Goal: Transaction & Acquisition: Purchase product/service

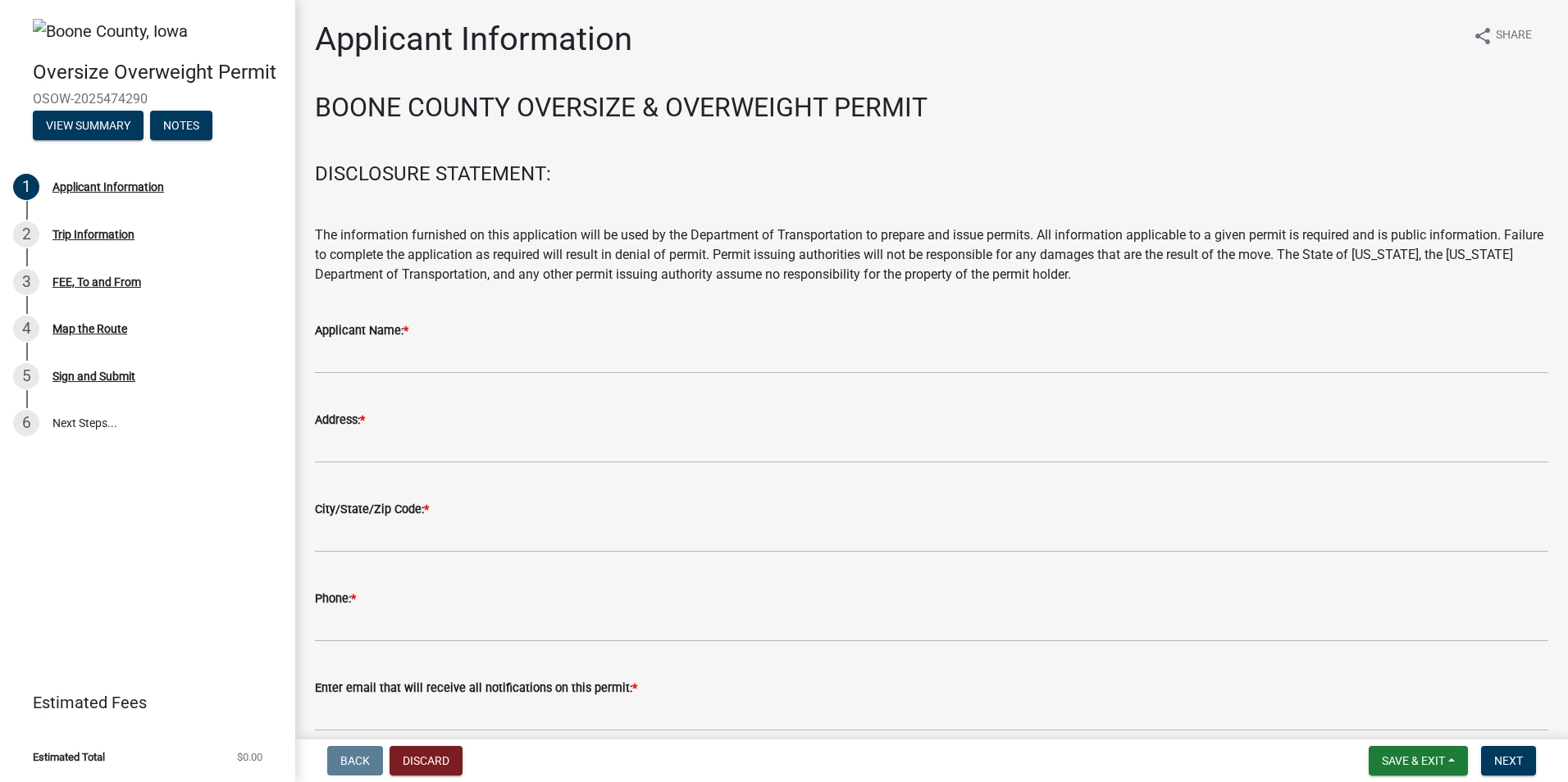
scroll to position [128, 0]
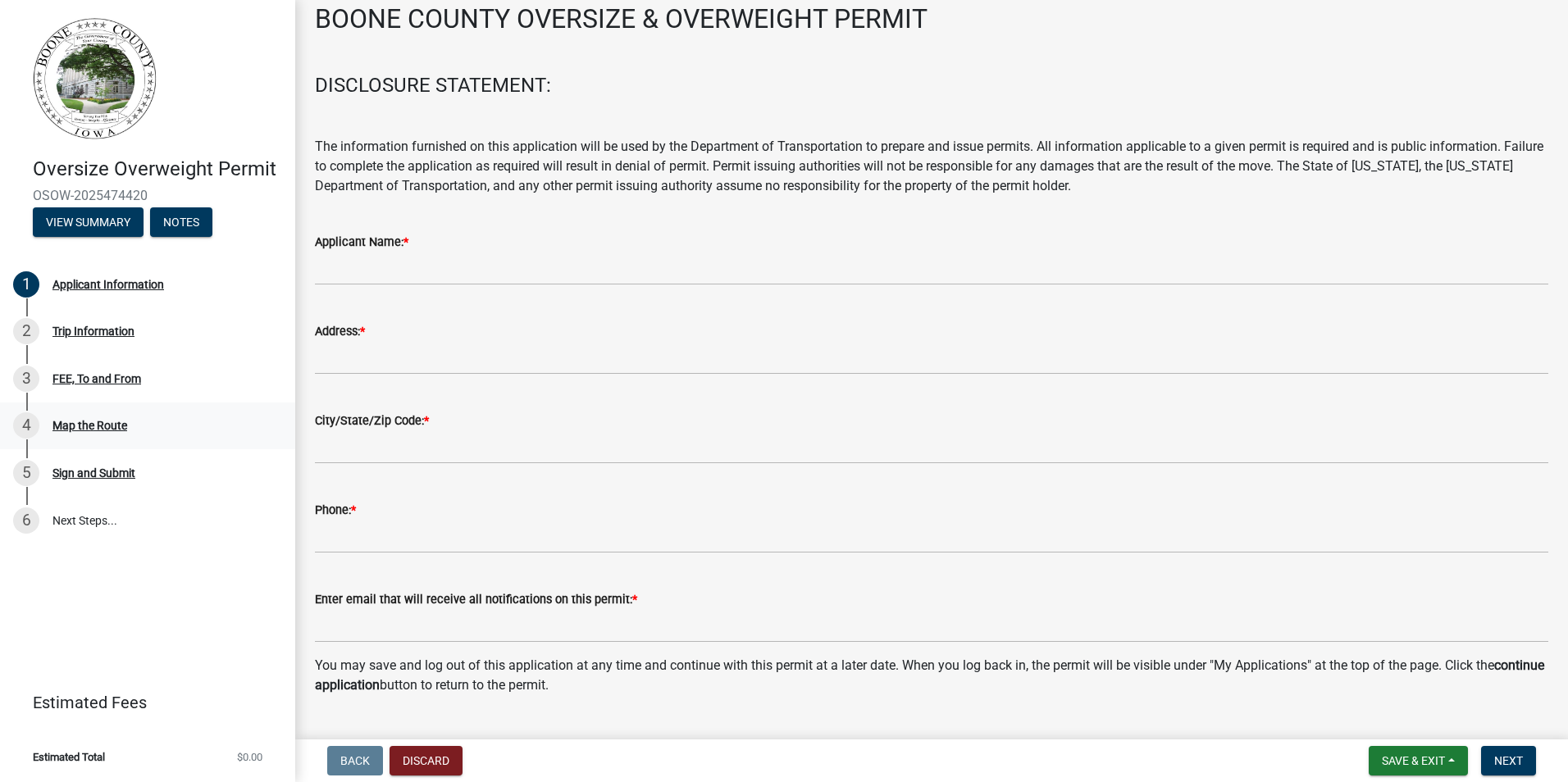
scroll to position [128, 0]
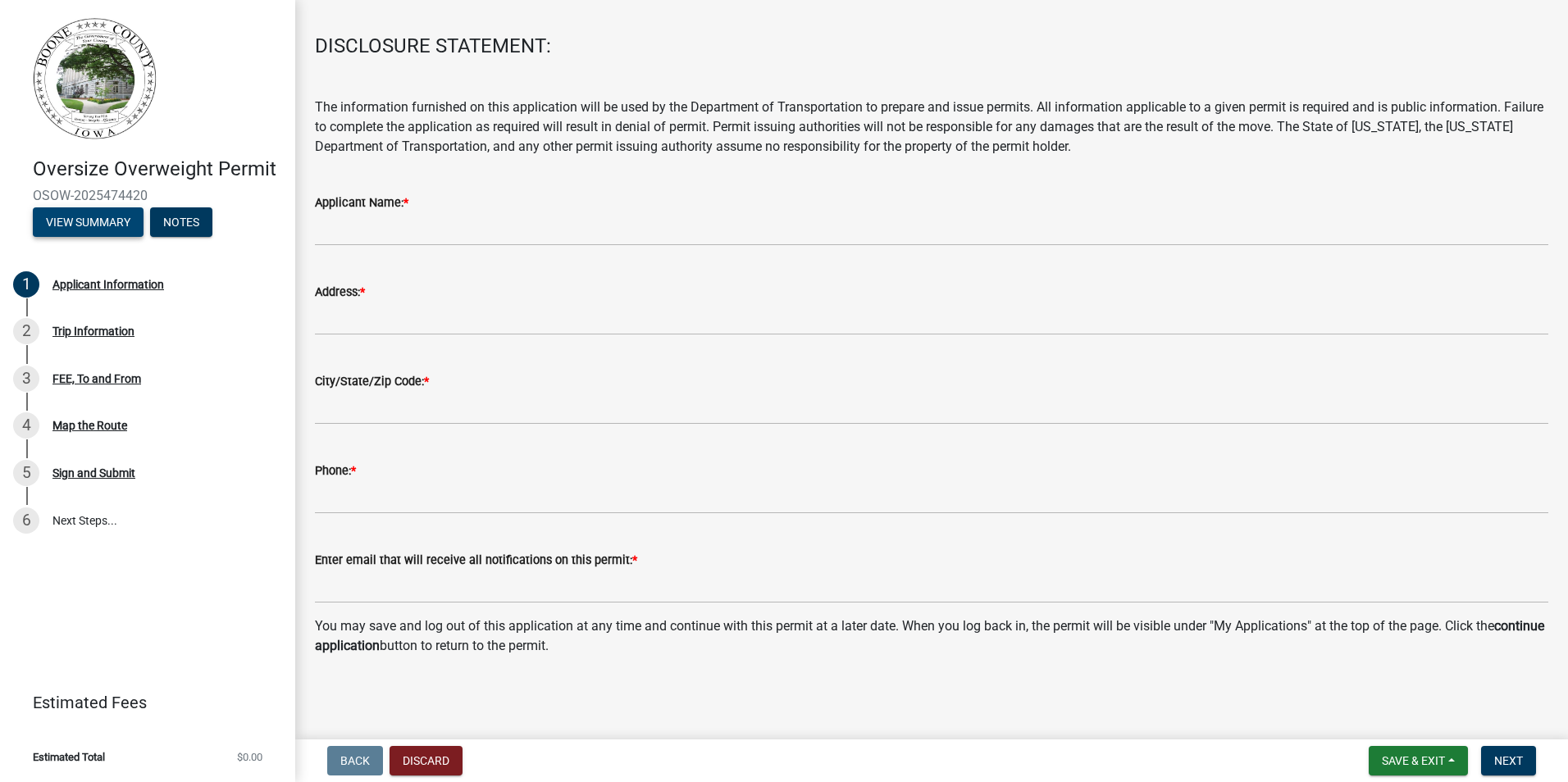
click at [110, 217] on button "View Summary" at bounding box center [88, 222] width 111 height 30
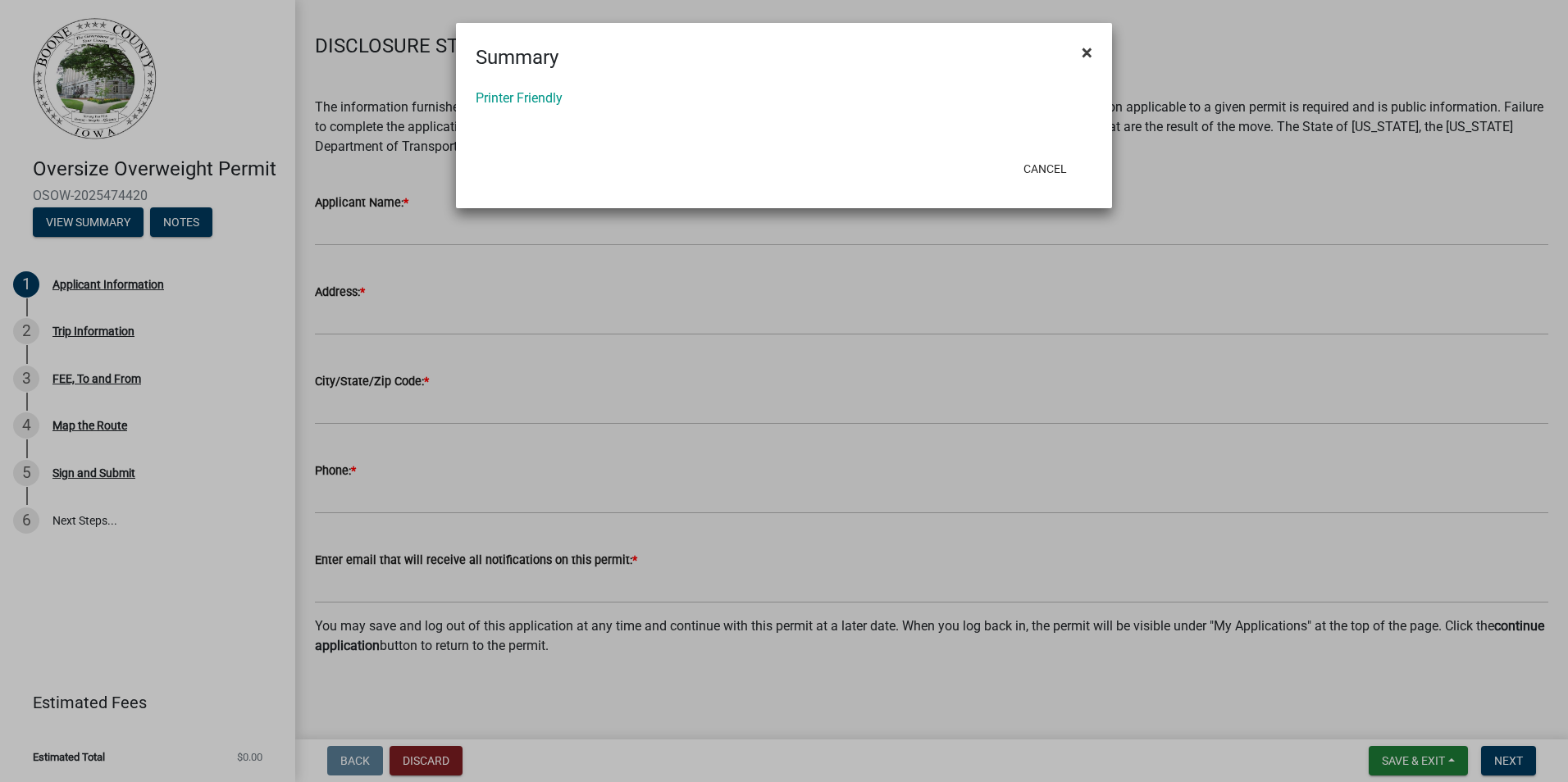
click at [1086, 50] on span "×" at bounding box center [1087, 52] width 10 height 23
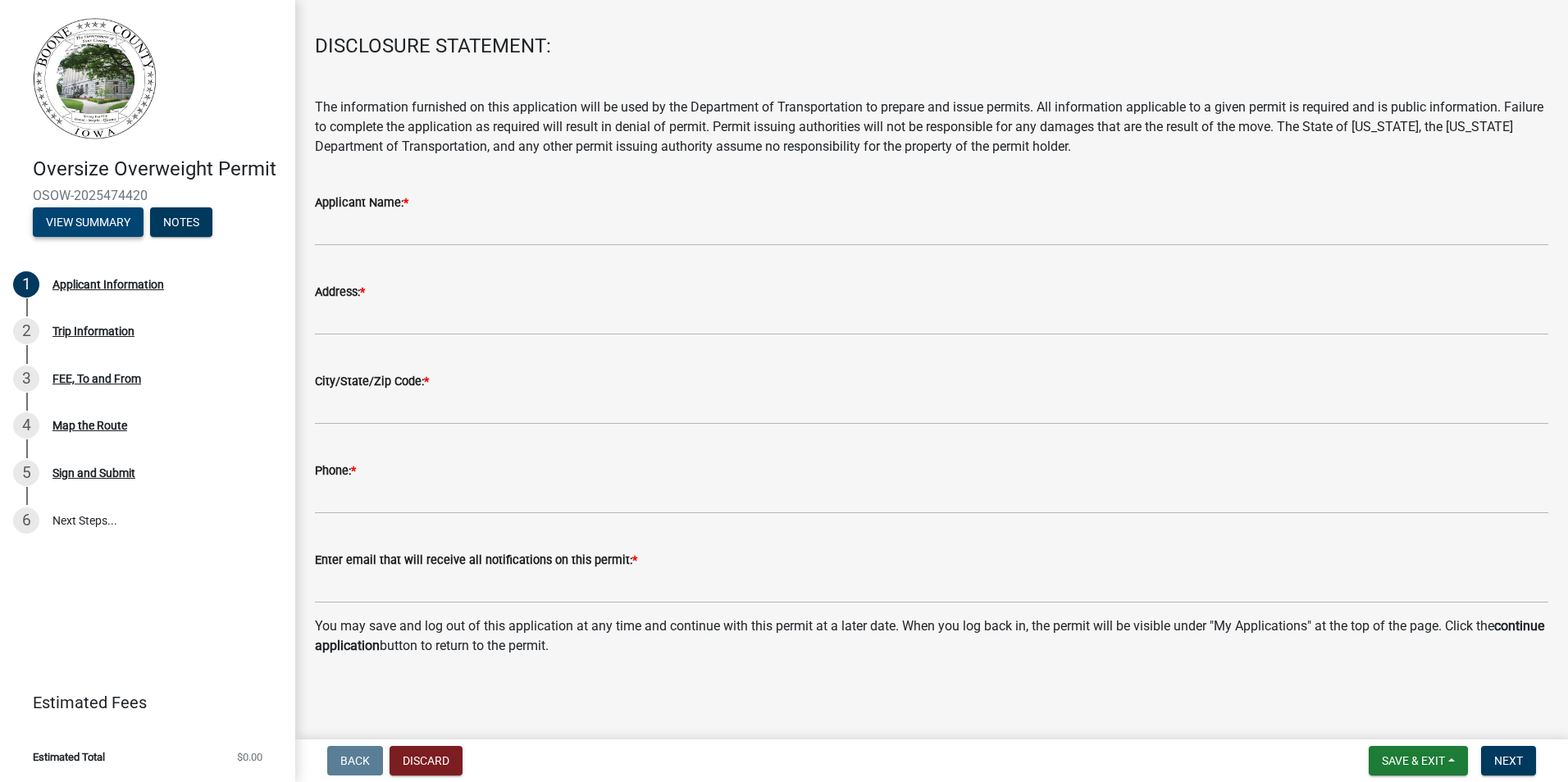
scroll to position [0, 0]
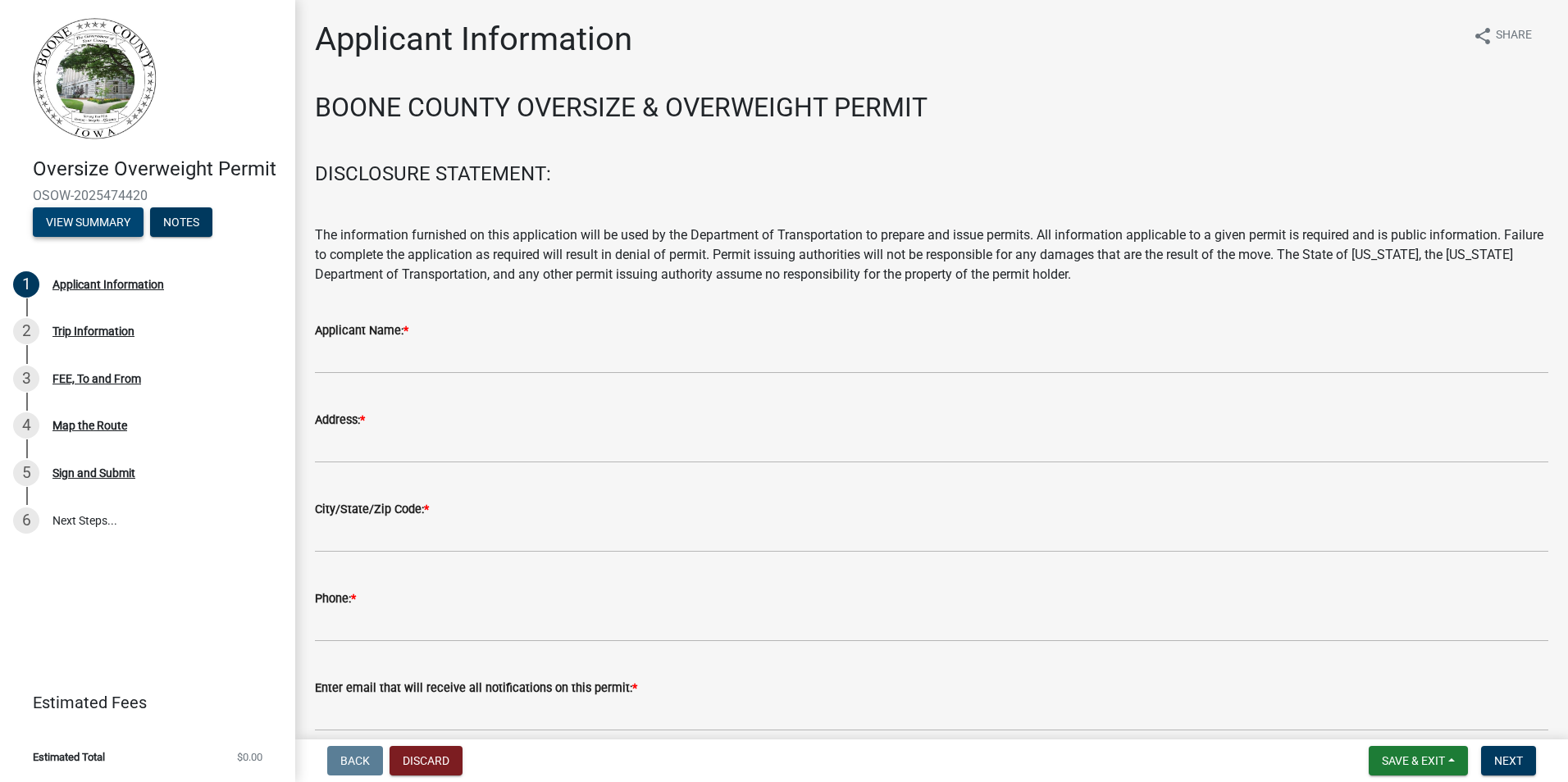
click at [96, 228] on button "View Summary" at bounding box center [88, 222] width 111 height 30
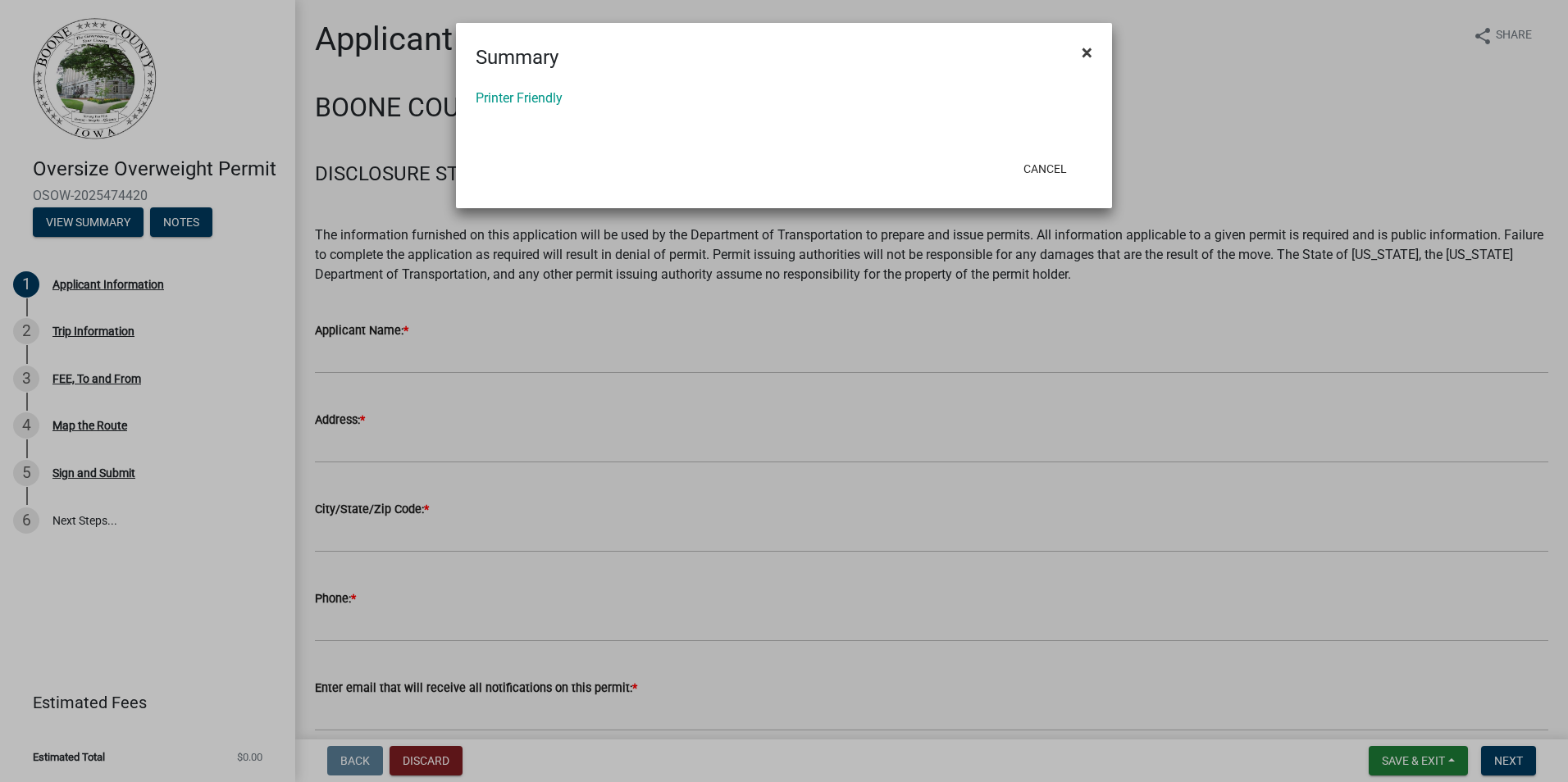
click at [1093, 51] on button "×" at bounding box center [1087, 52] width 37 height 46
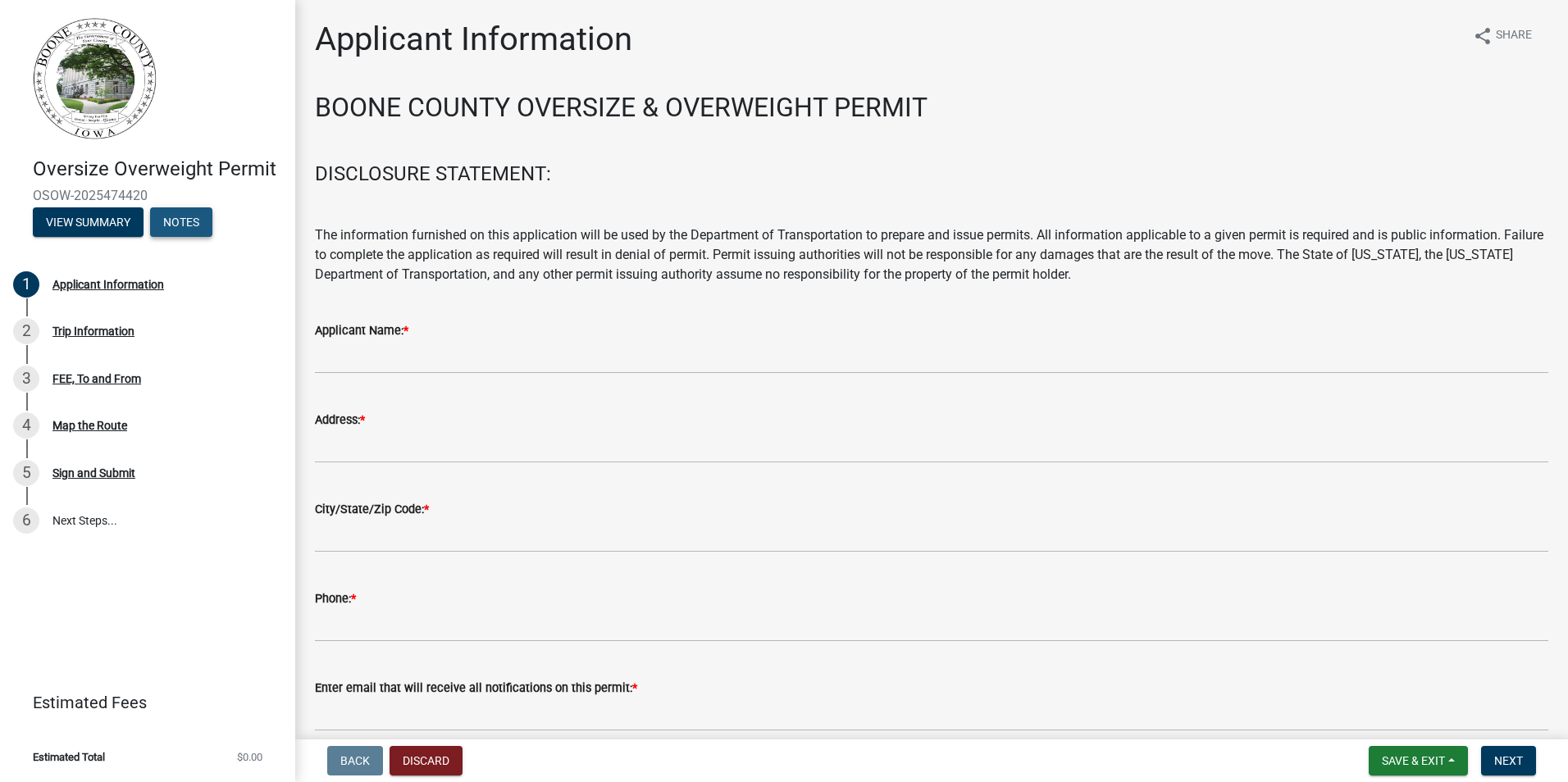
click at [162, 231] on button "Notes" at bounding box center [181, 222] width 62 height 30
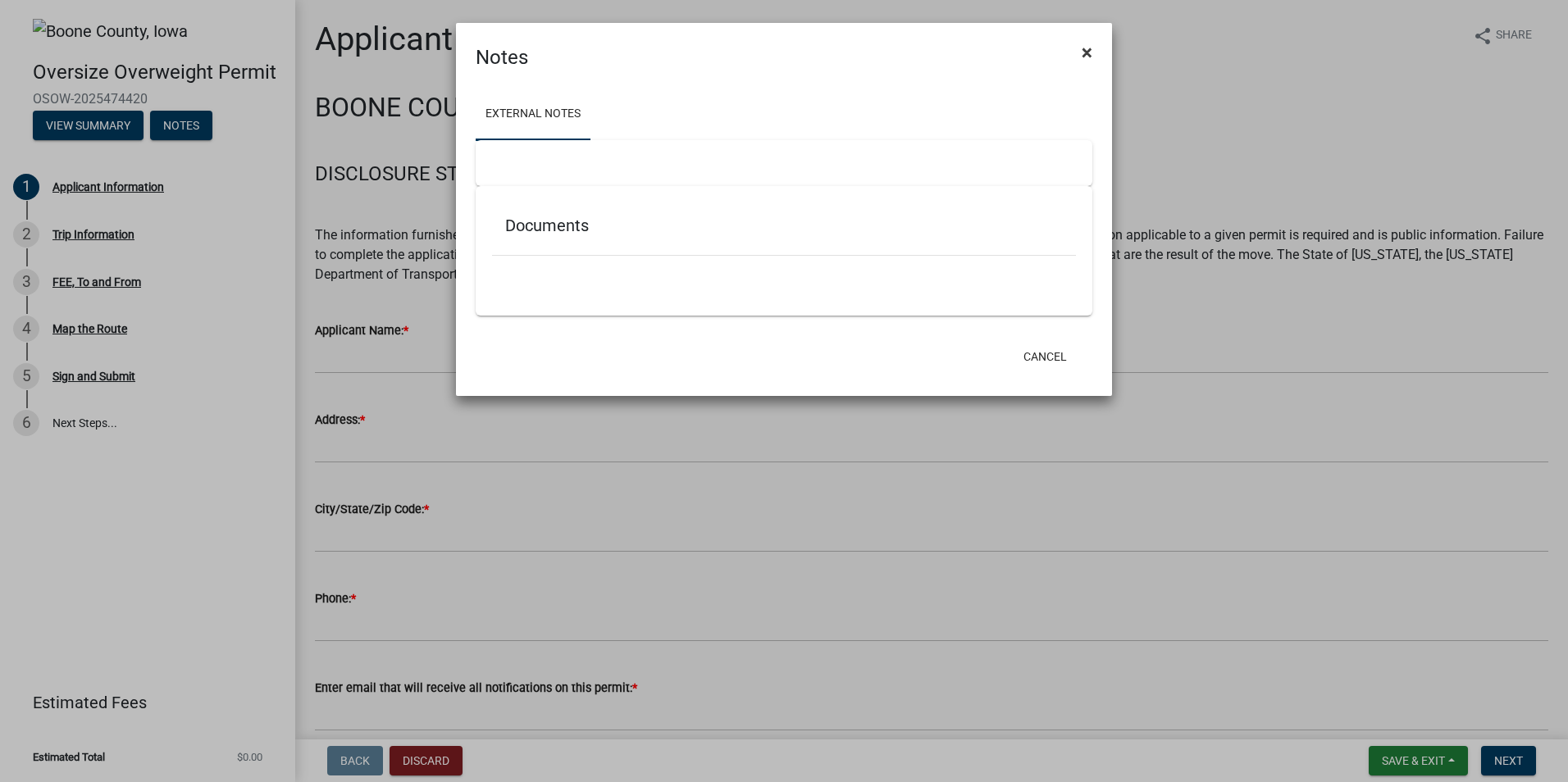
click at [1091, 51] on span "×" at bounding box center [1087, 52] width 10 height 23
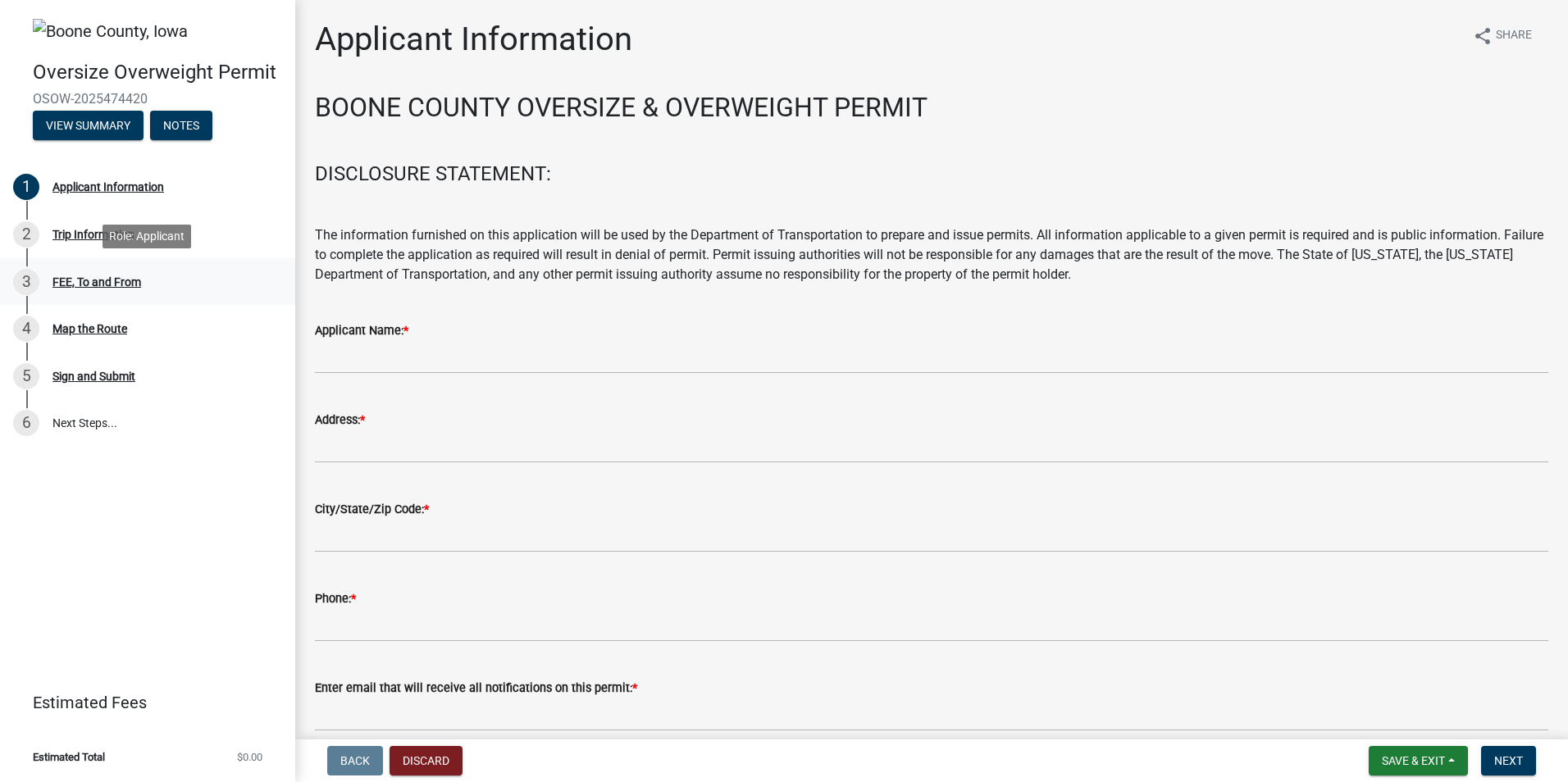
click at [112, 280] on div "FEE, To and From" at bounding box center [97, 282] width 89 height 11
click at [116, 234] on div "Trip Information" at bounding box center [93, 234] width 82 height 11
click at [39, 29] on img at bounding box center [111, 31] width 155 height 24
click at [165, 150] on header "Oversize Overweight Permit OSOW-2025474420 View Summary Notes" at bounding box center [147, 78] width 295 height 158
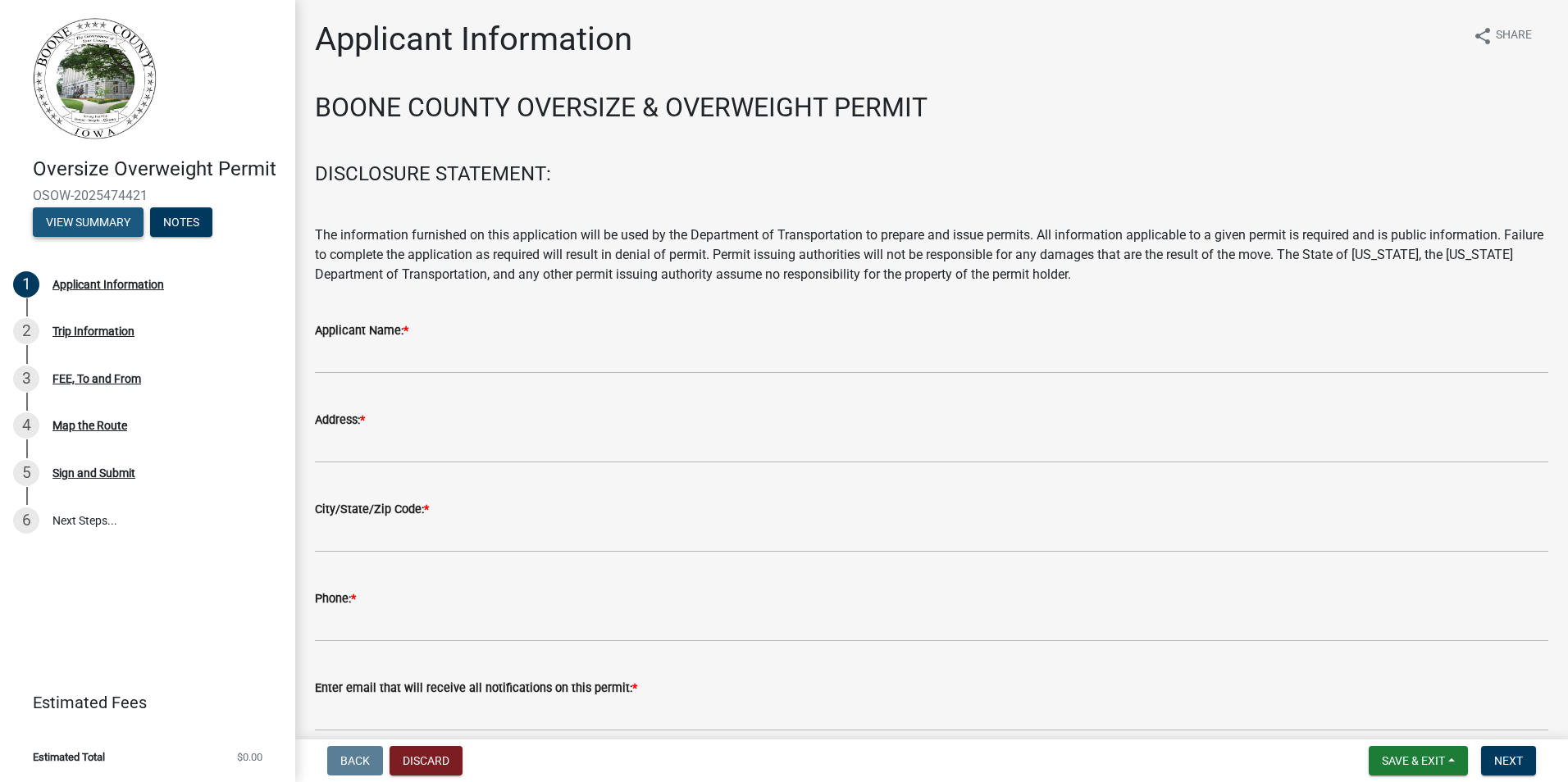
click at [107, 223] on button "View Summary" at bounding box center [88, 222] width 111 height 30
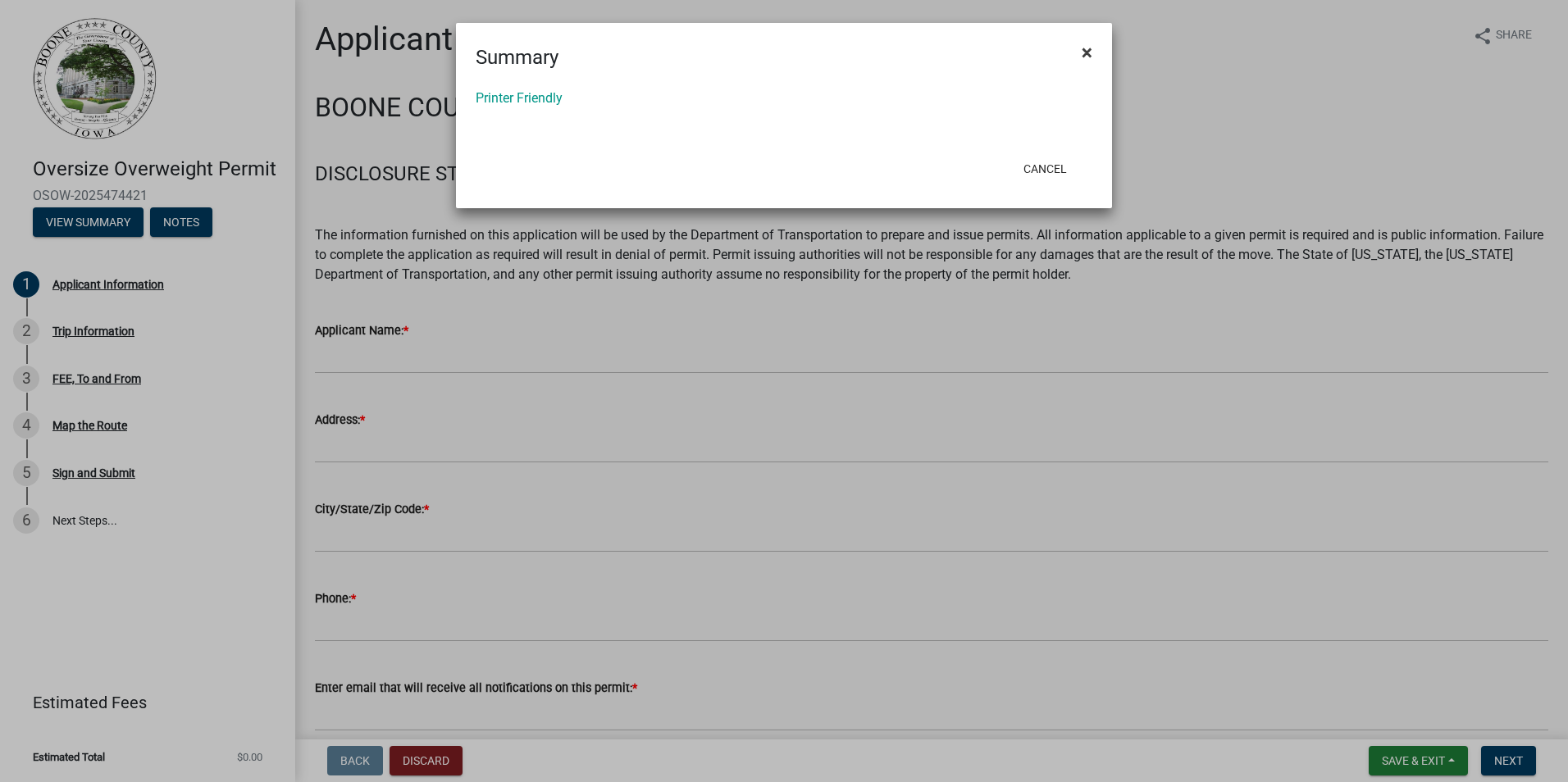
click at [1086, 58] on span "×" at bounding box center [1087, 52] width 10 height 23
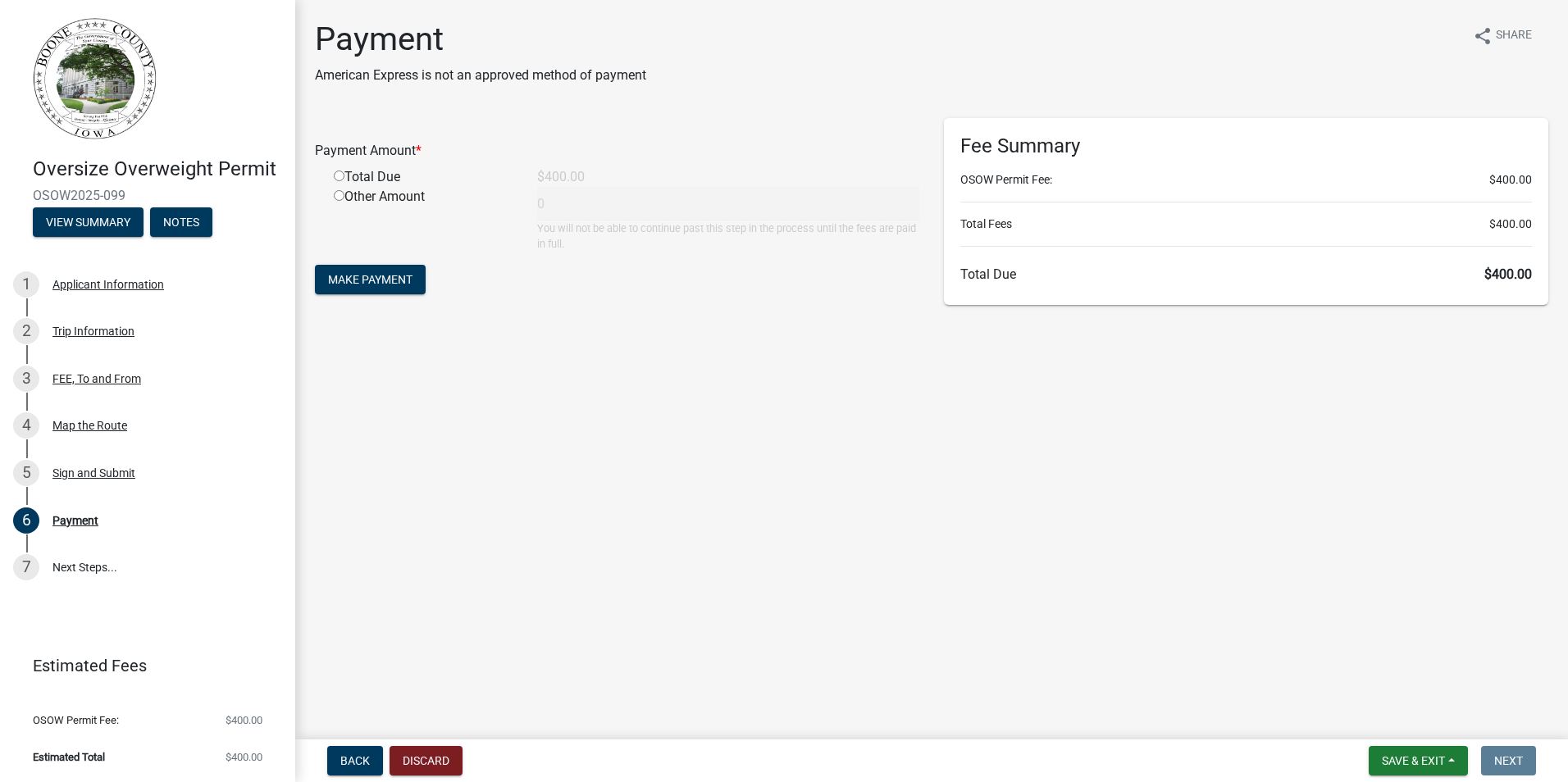
click at [337, 172] on input "radio" at bounding box center [339, 176] width 10 height 10
radio input "true"
type input "400"
click at [409, 279] on span "Make Payment" at bounding box center [370, 279] width 85 height 13
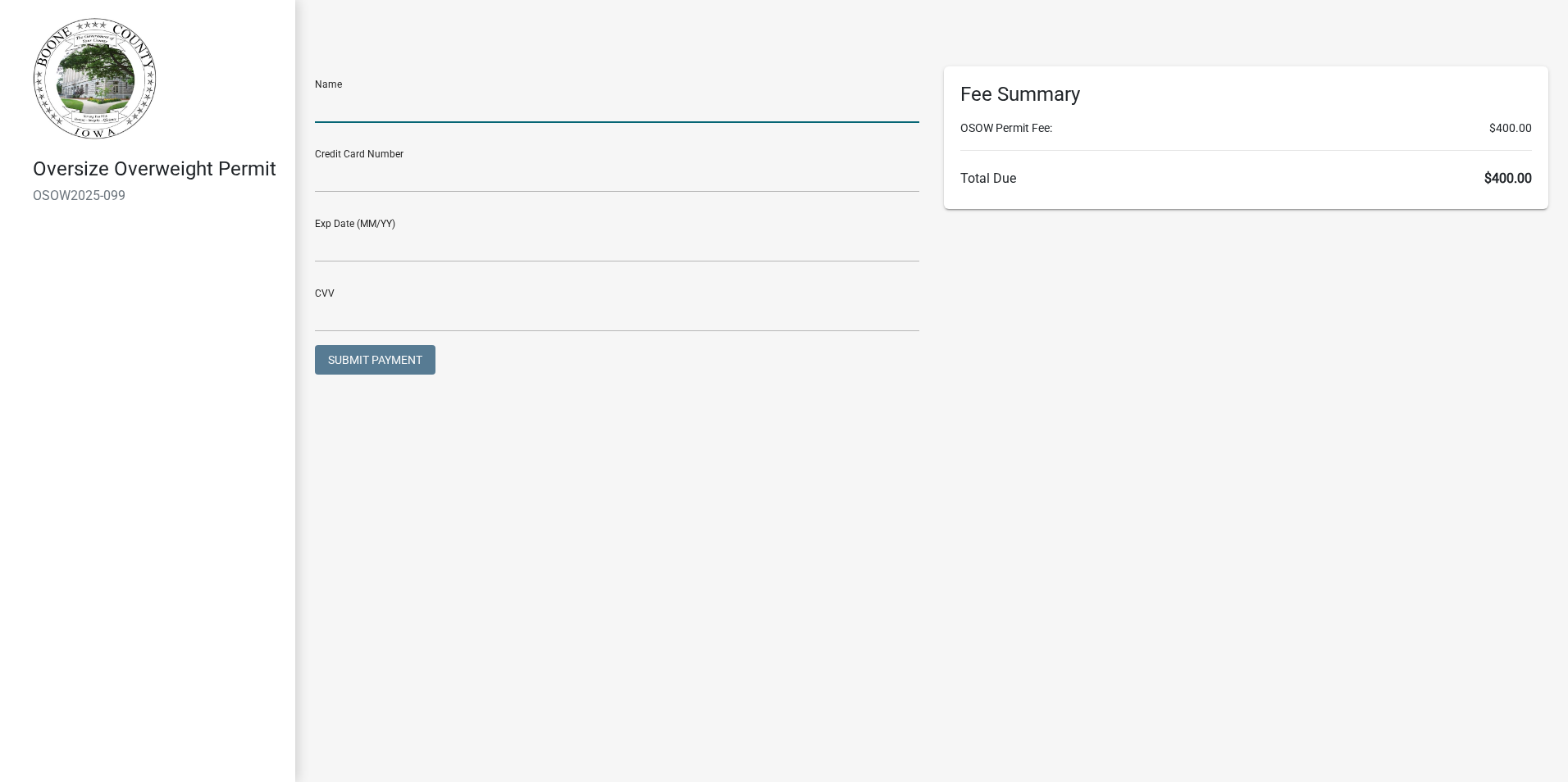
click at [490, 110] on input "text" at bounding box center [617, 105] width 604 height 34
click at [453, 99] on input "text" at bounding box center [617, 105] width 604 height 34
type input "[PERSON_NAME]"
drag, startPoint x: 444, startPoint y: 106, endPoint x: 280, endPoint y: 103, distance: 164.0
click at [281, 103] on div "Oversize Overweight Permit OSOW2025-099 Name [PERSON_NAME] Credit Card Number E…" at bounding box center [784, 391] width 1568 height 782
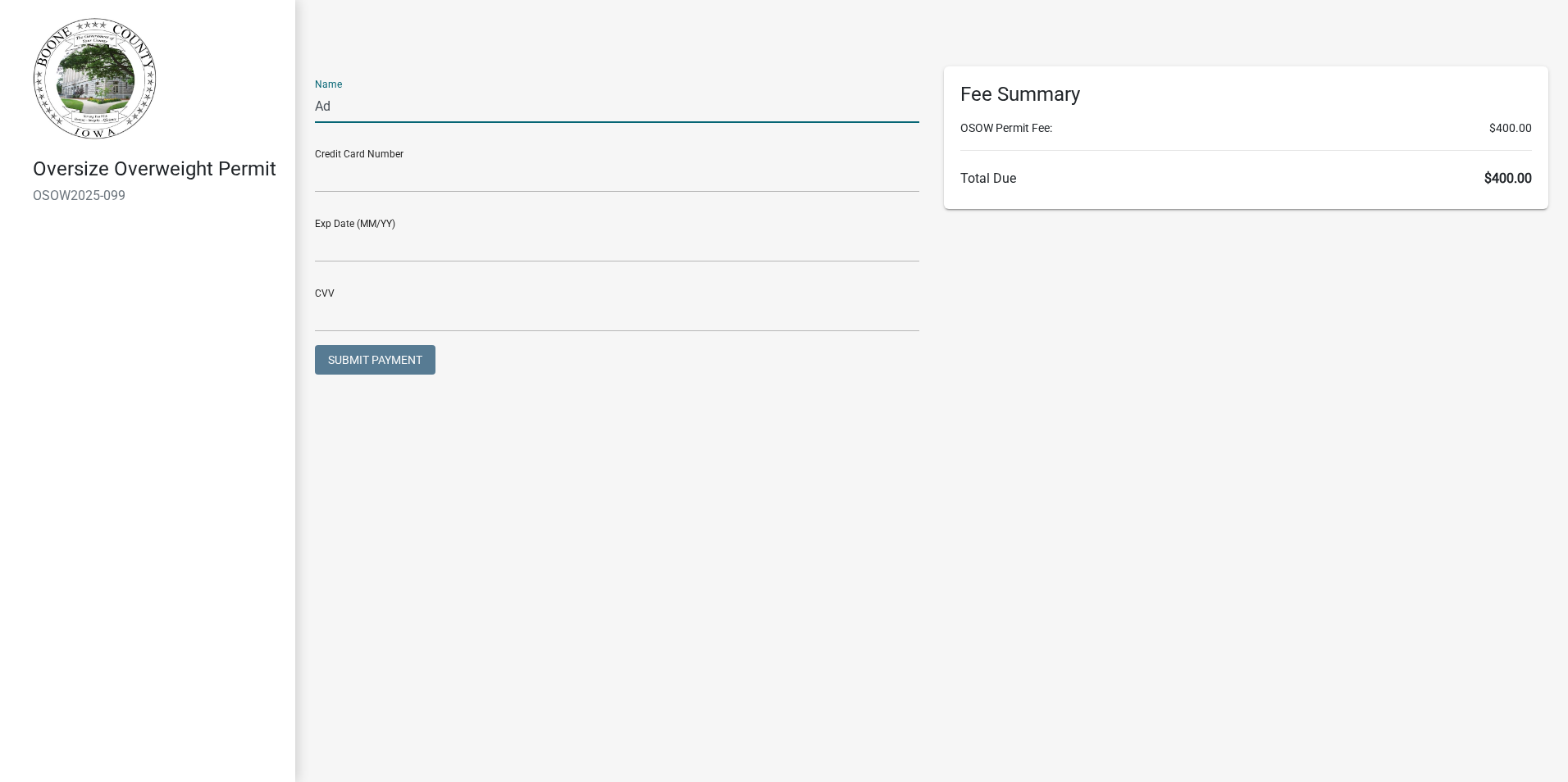
type input "A"
type input "[PERSON_NAME]"
click at [336, 170] on input "text" at bounding box center [617, 175] width 604 height 34
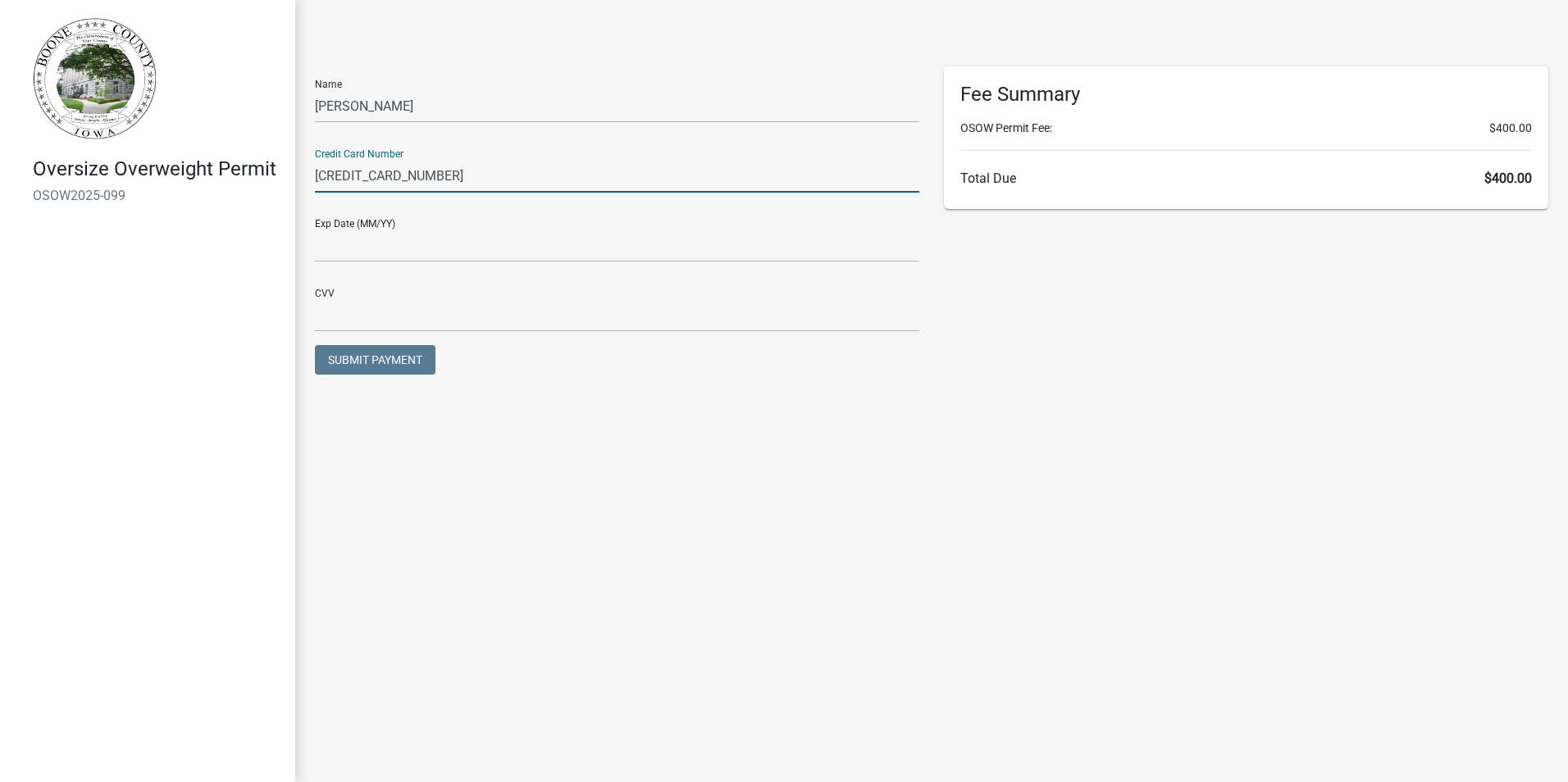
type input "[CREDIT_CARD_NUMBER]"
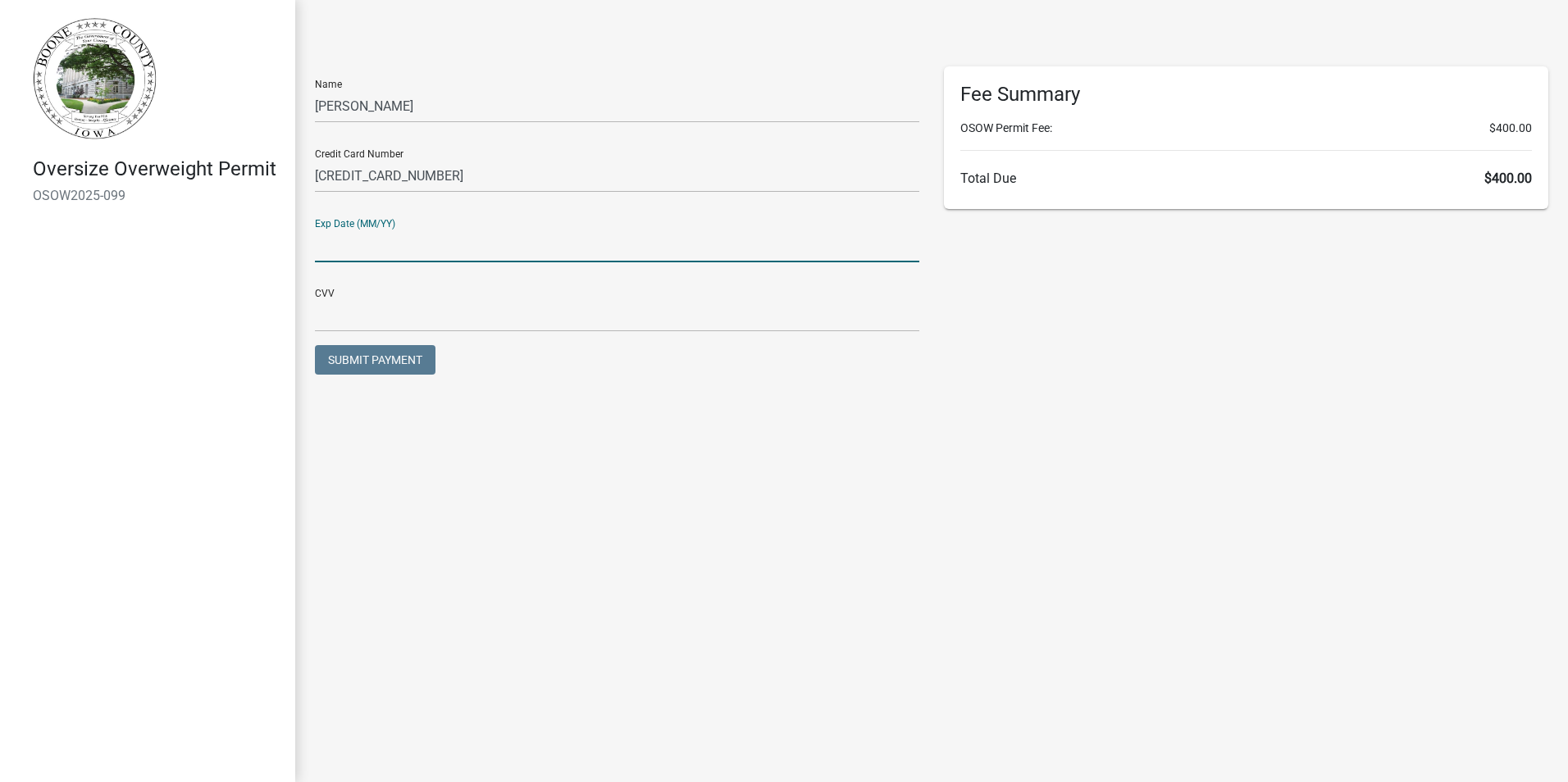
click at [857, 240] on input "text" at bounding box center [617, 245] width 604 height 34
type input "0828"
click at [706, 291] on div "CVV" at bounding box center [617, 303] width 604 height 57
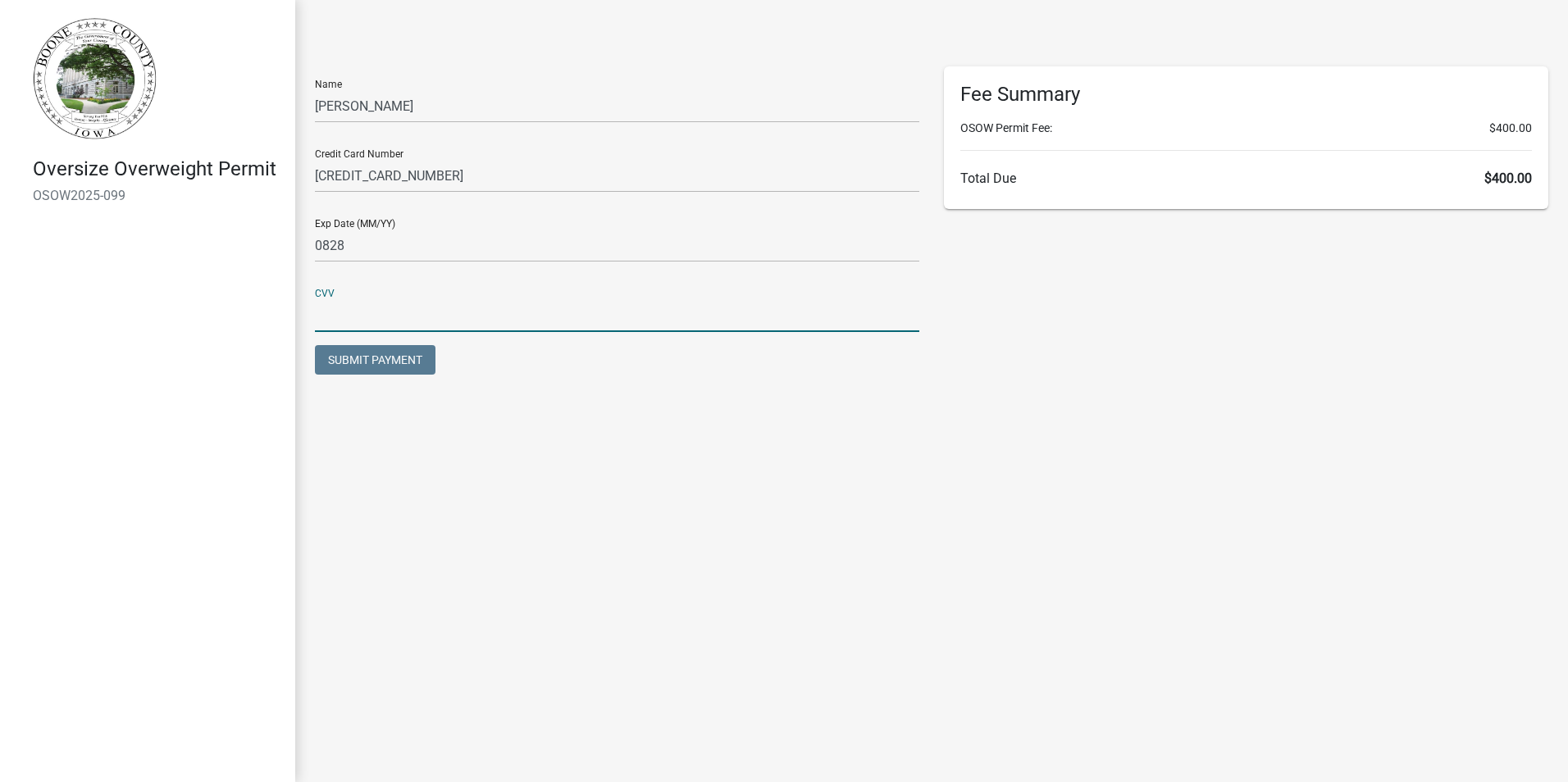
click at [701, 304] on input "text" at bounding box center [617, 315] width 604 height 34
type input "333"
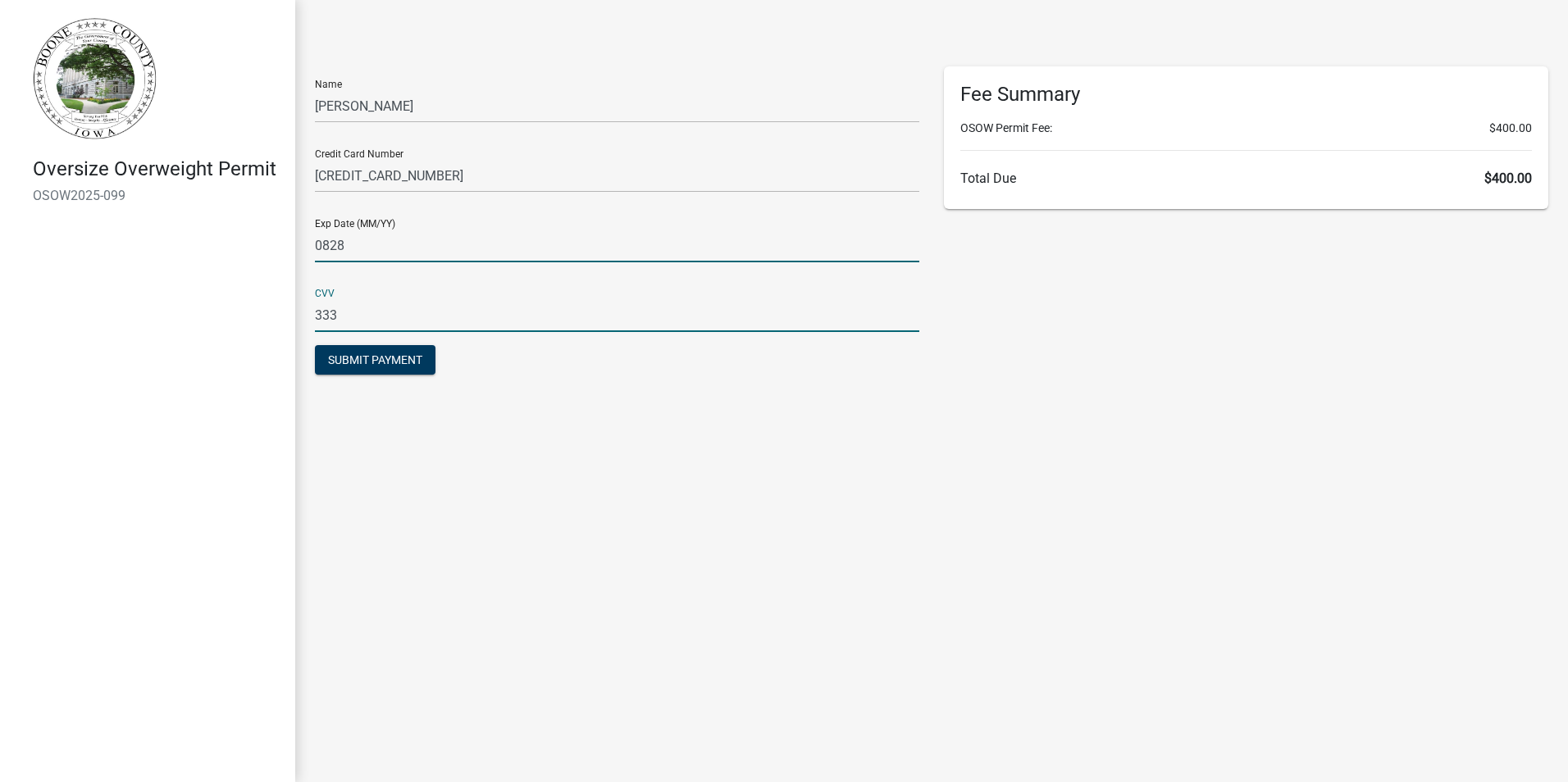
click at [478, 243] on input "0828" at bounding box center [617, 245] width 604 height 34
click at [395, 367] on button "Submit Payment" at bounding box center [375, 360] width 120 height 30
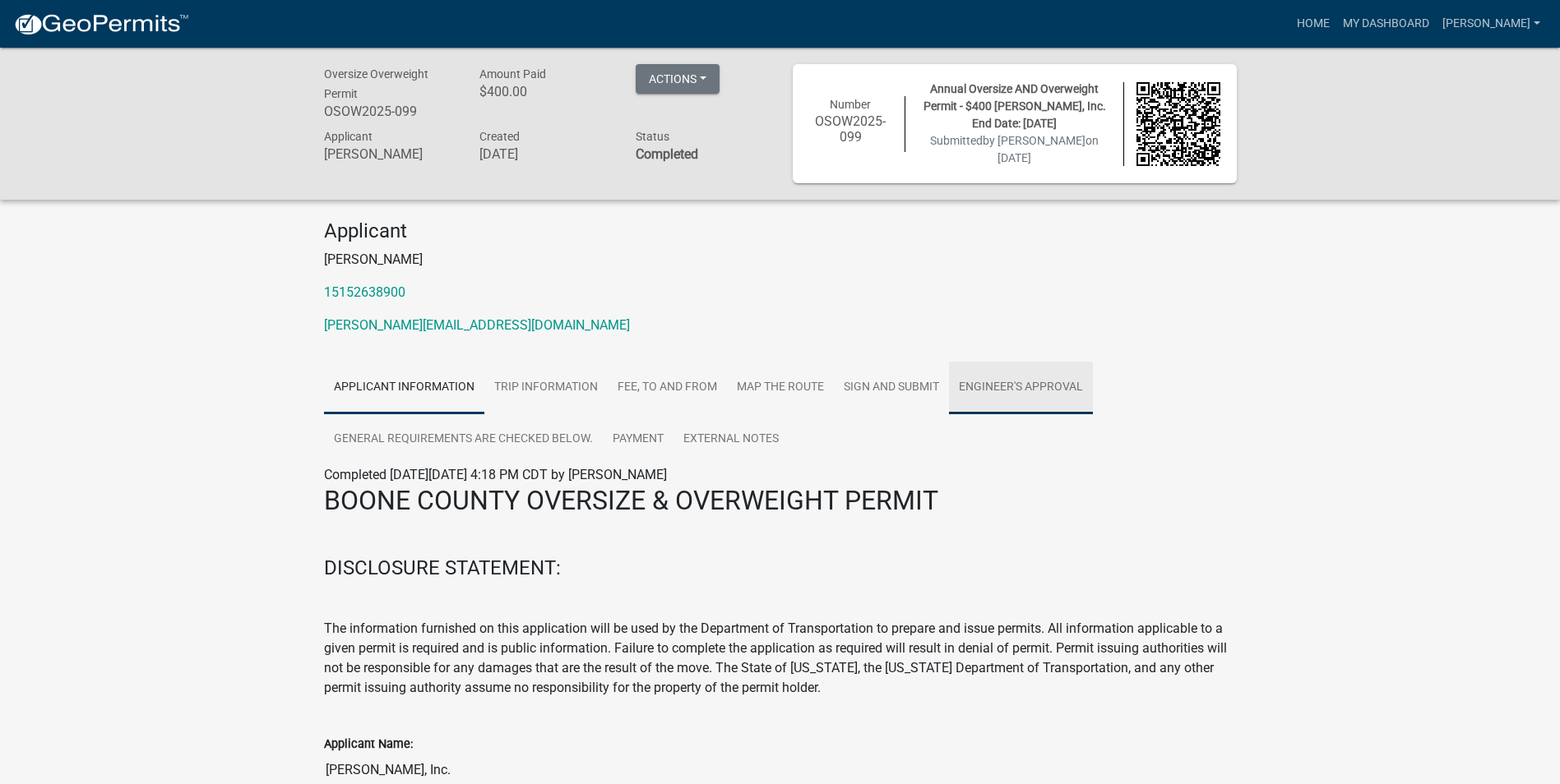
click at [985, 385] on link "Engineer's Approval" at bounding box center [1020, 388] width 144 height 52
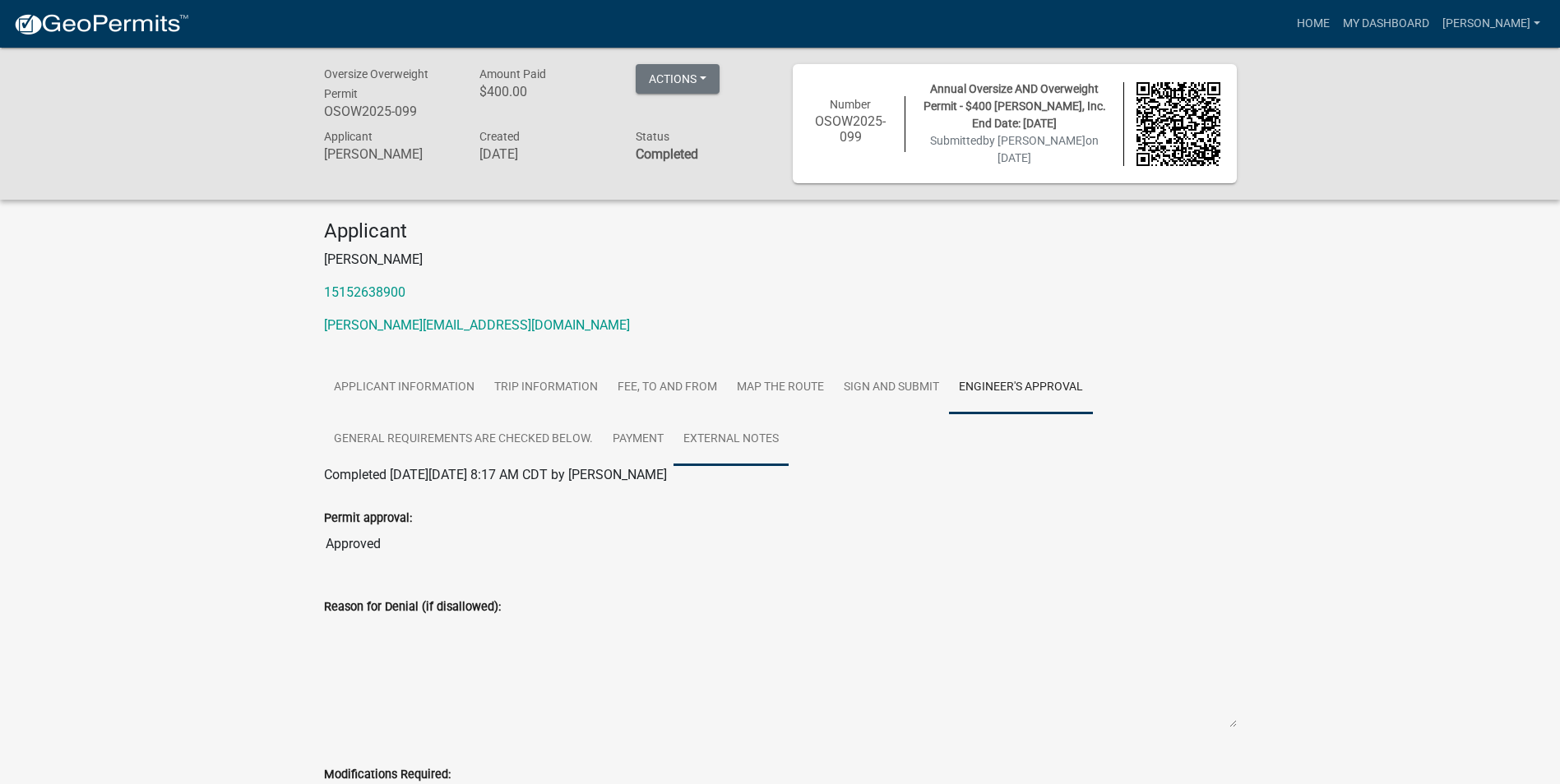
scroll to position [194, 0]
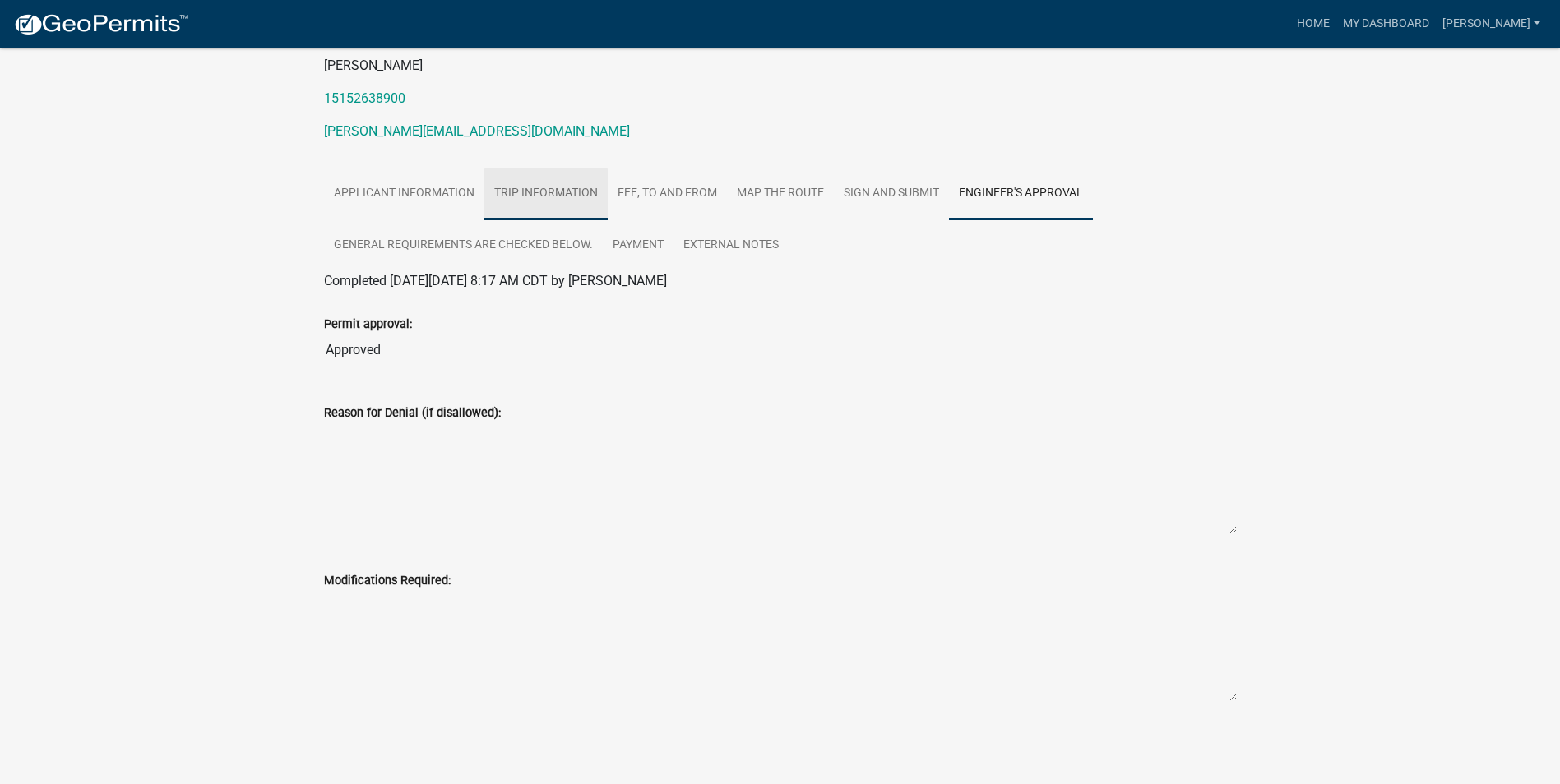
click at [548, 196] on link "Trip Information" at bounding box center [546, 194] width 123 height 52
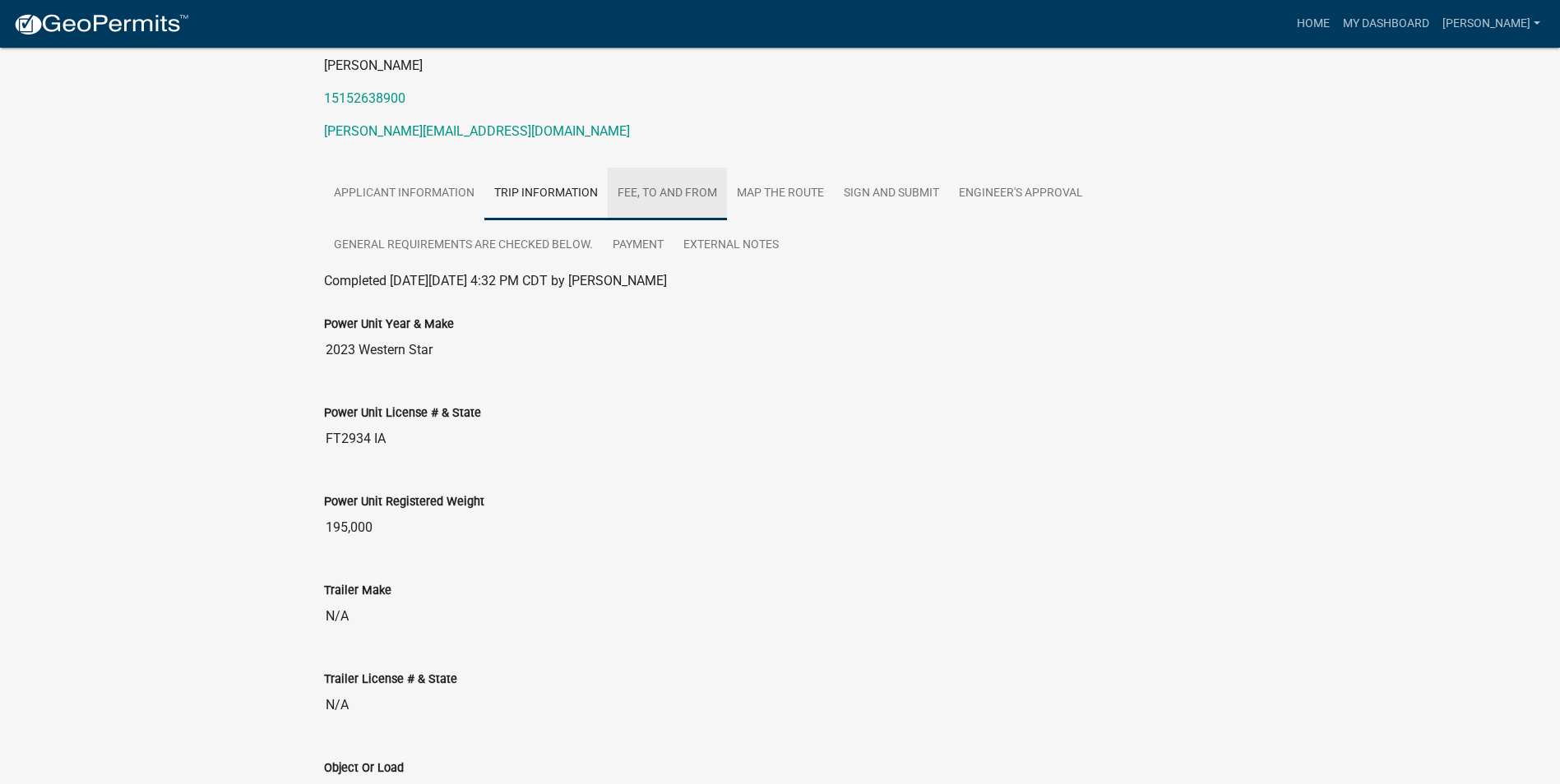
click at [662, 188] on link "FEE, To and From" at bounding box center [667, 194] width 119 height 52
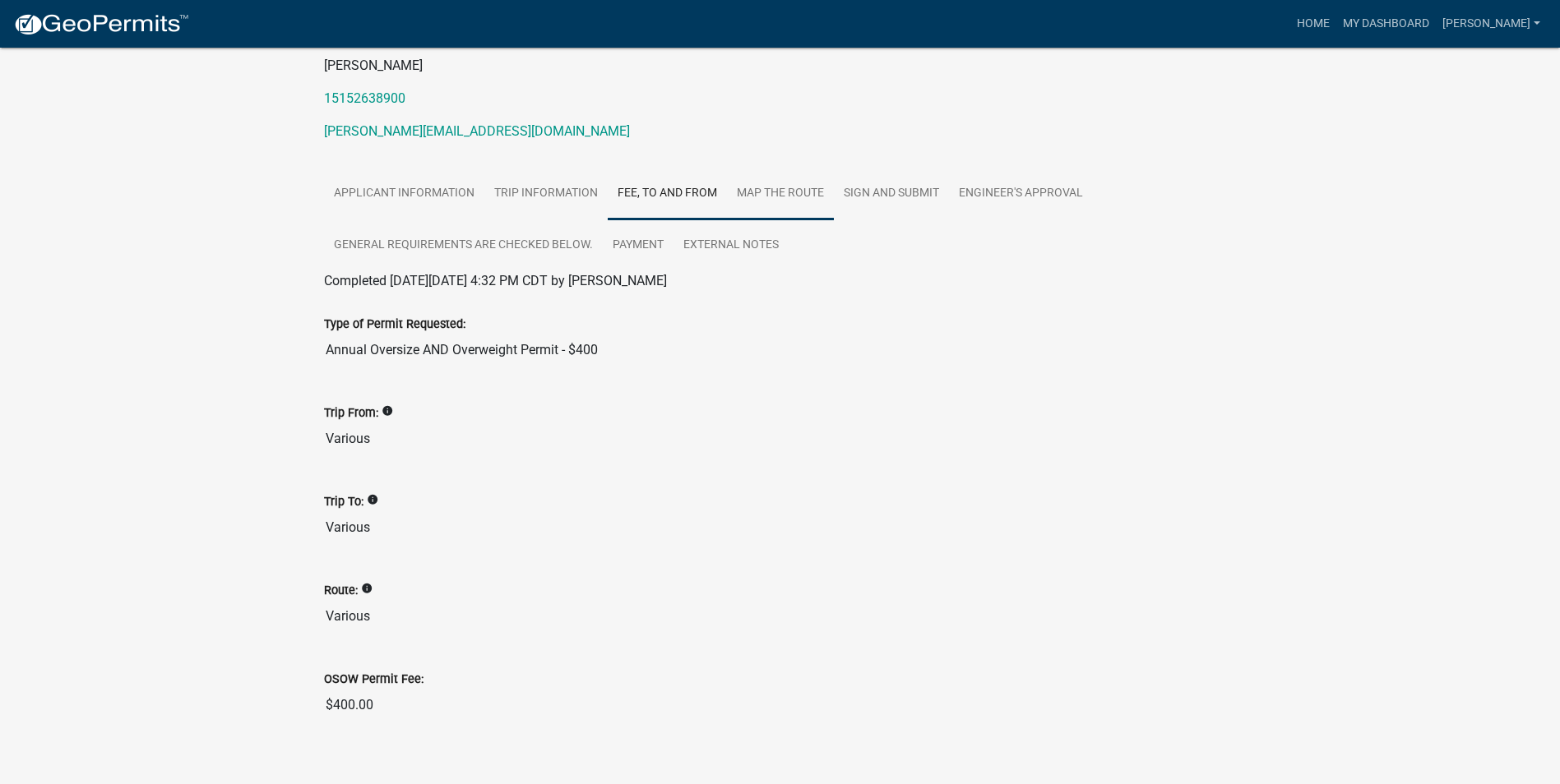
click at [778, 188] on link "Map the Route" at bounding box center [780, 194] width 107 height 52
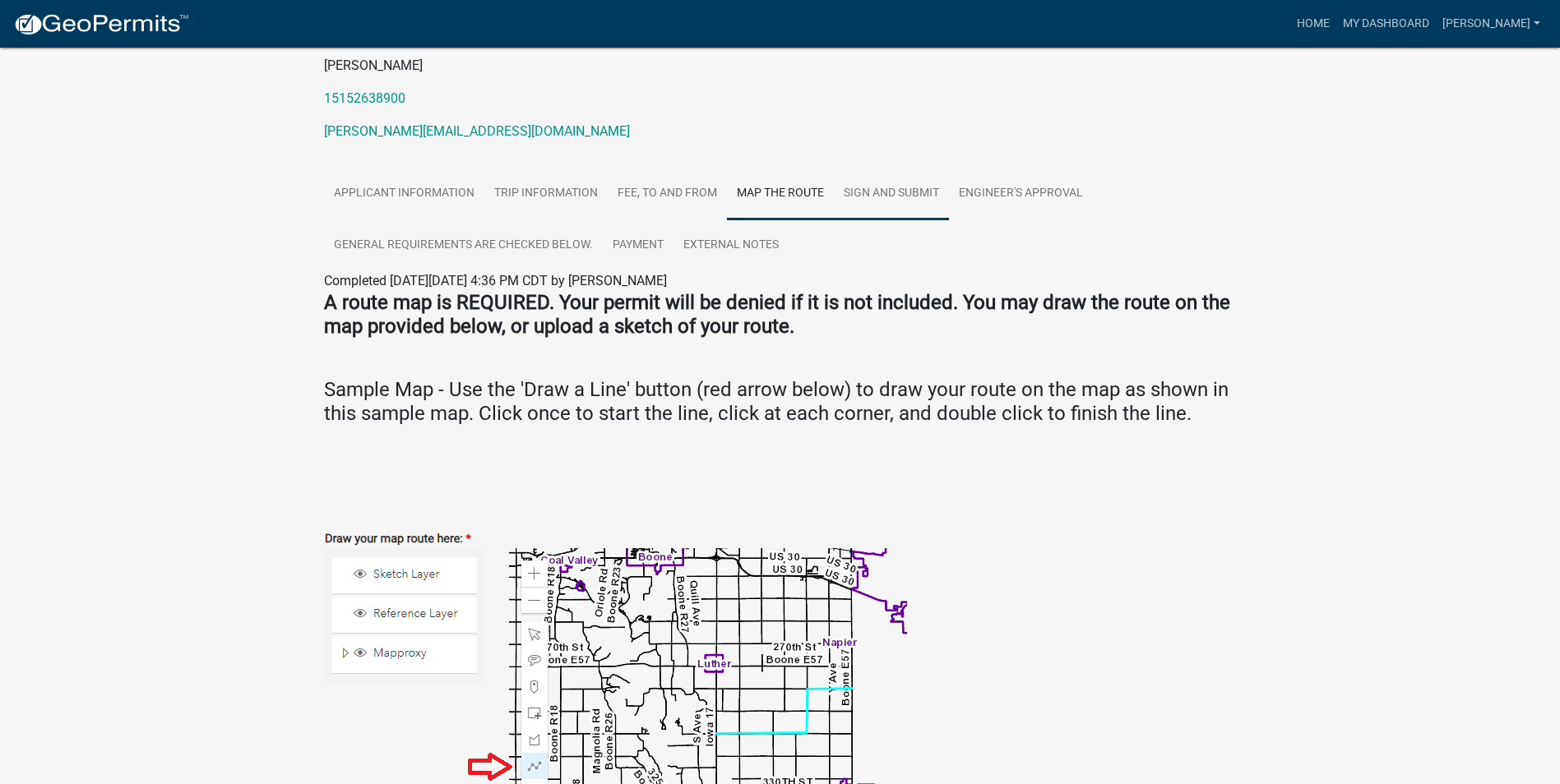
click at [855, 188] on link "Sign and Submit" at bounding box center [891, 194] width 115 height 52
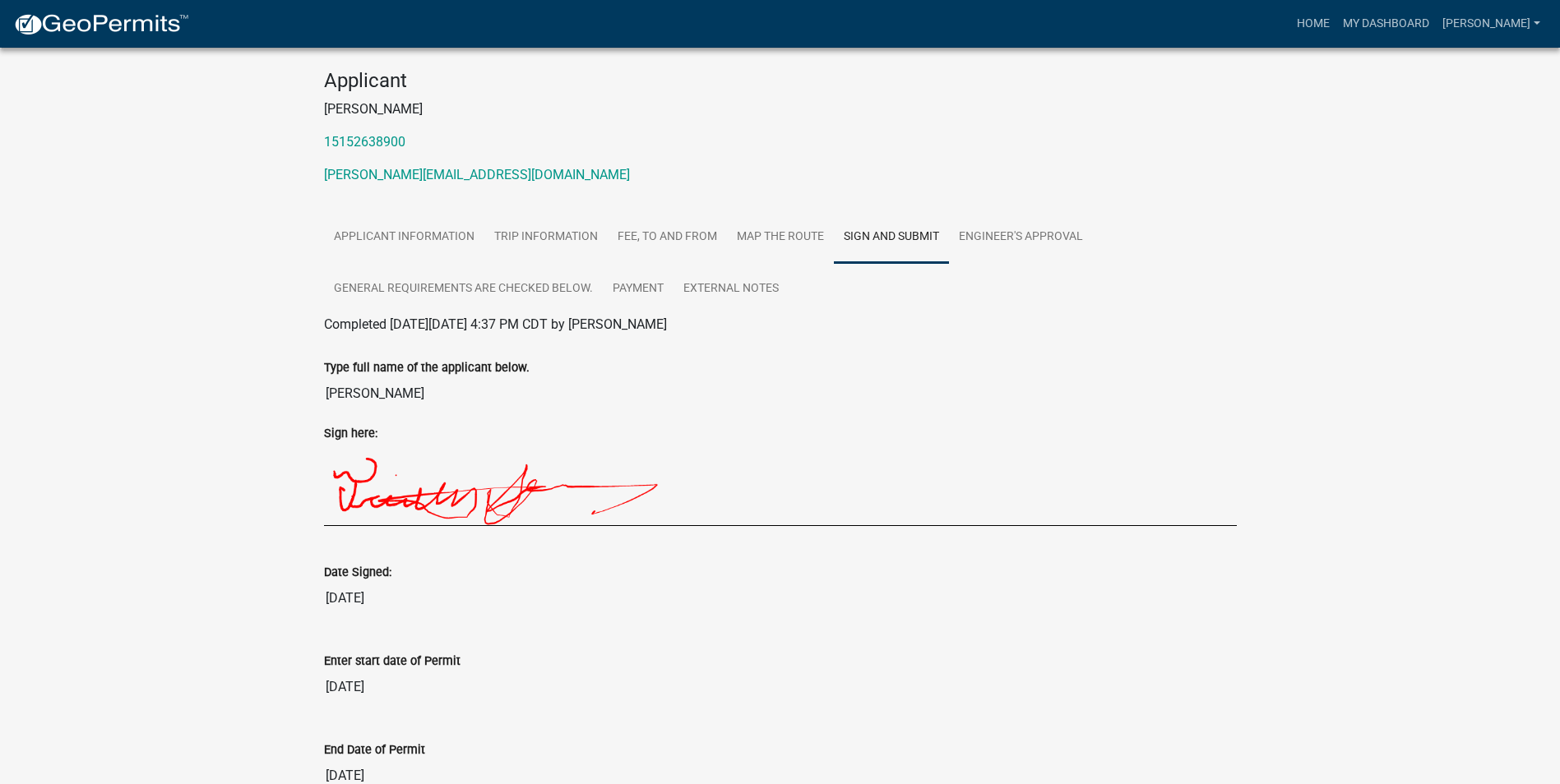
scroll to position [0, 0]
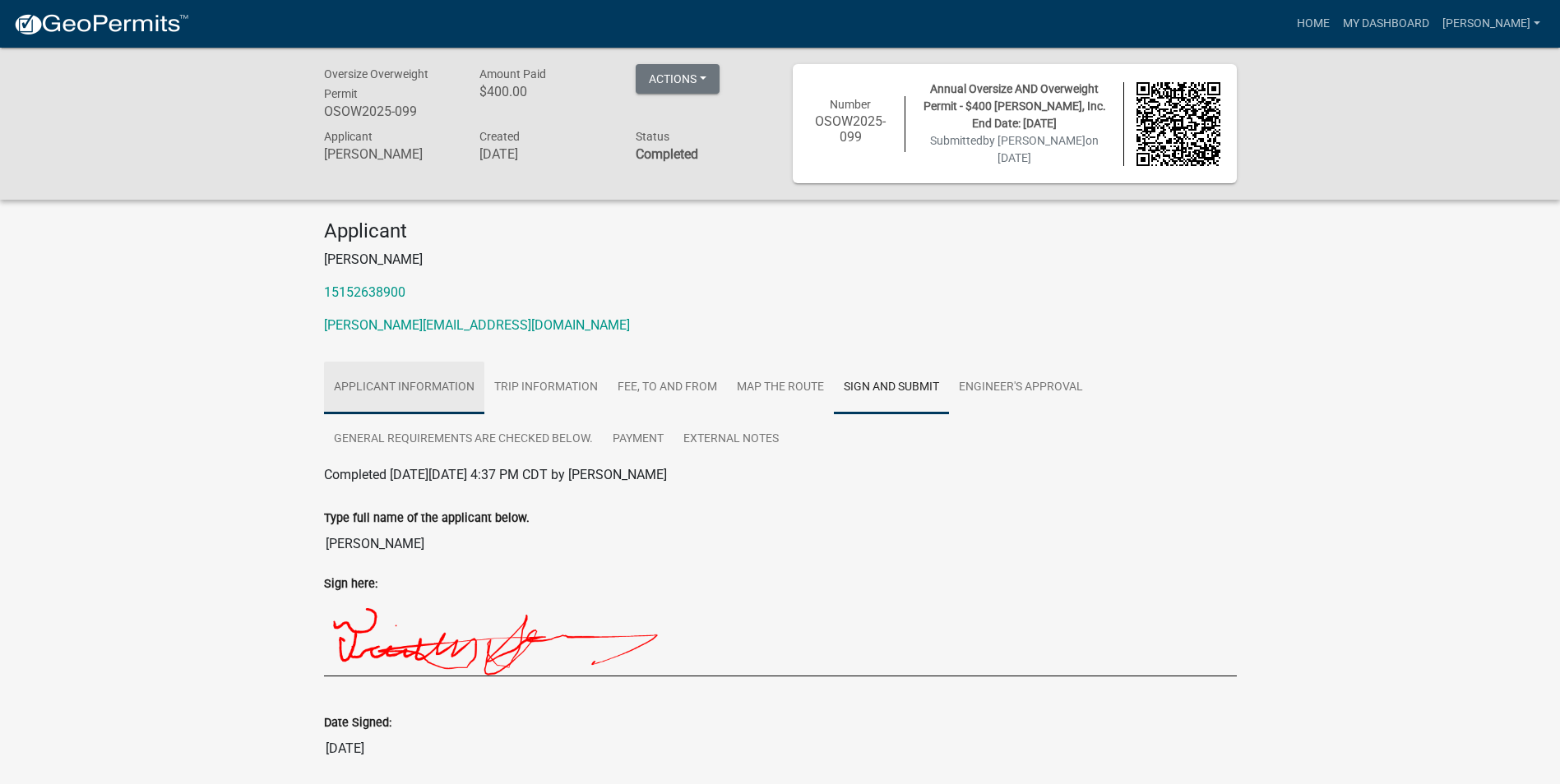
click at [428, 384] on link "Applicant Information" at bounding box center [403, 388] width 160 height 52
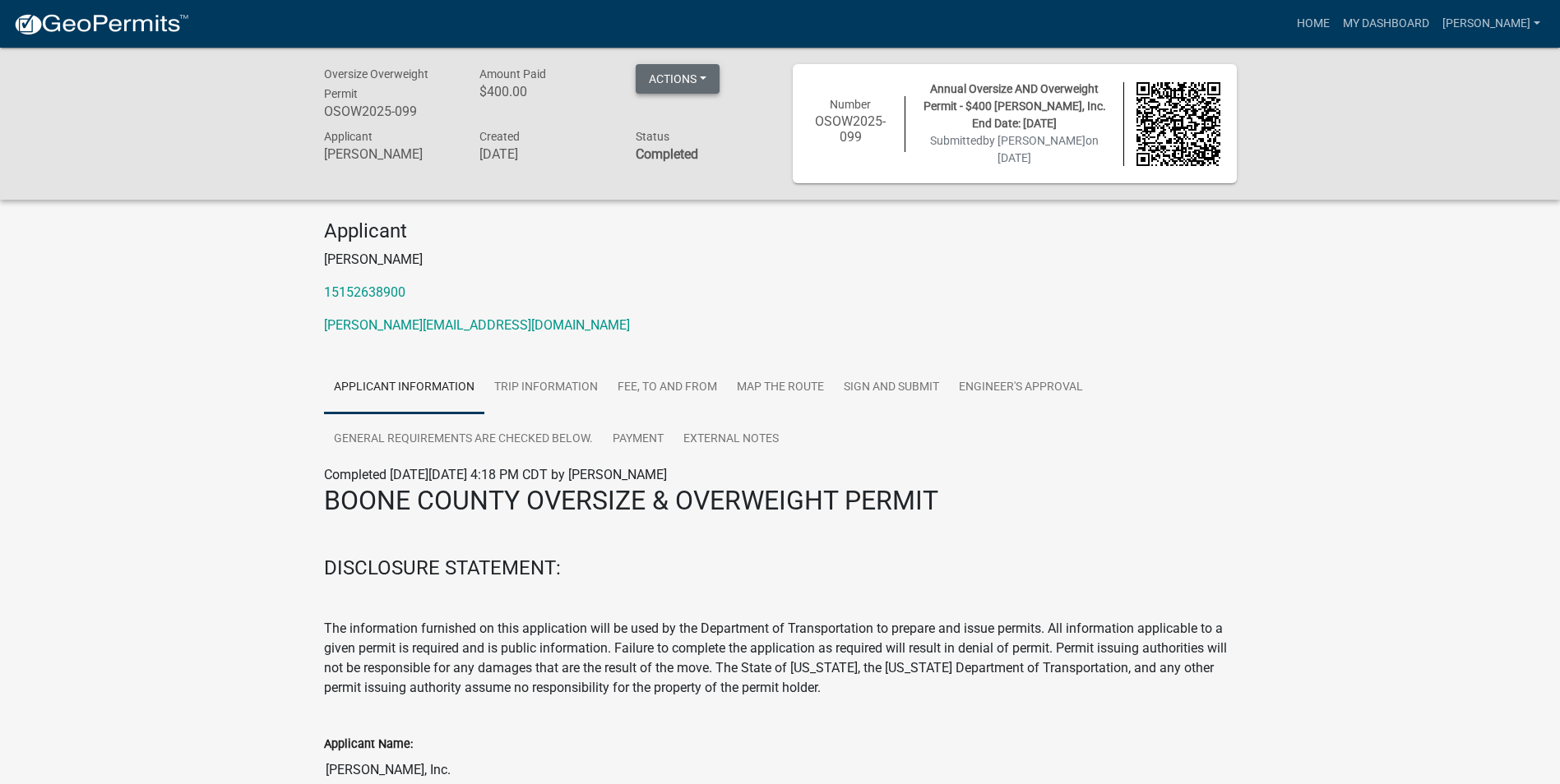
click at [709, 67] on button "Actions" at bounding box center [678, 79] width 84 height 30
click at [701, 114] on link "View receipt" at bounding box center [701, 121] width 131 height 39
